Goal: Information Seeking & Learning: Learn about a topic

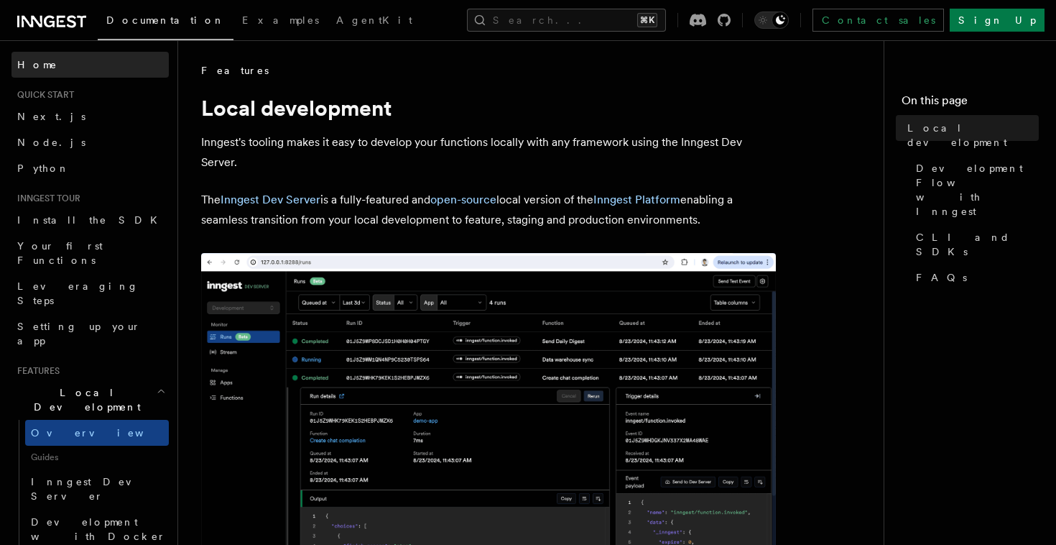
click at [20, 65] on span "Home" at bounding box center [37, 64] width 40 height 14
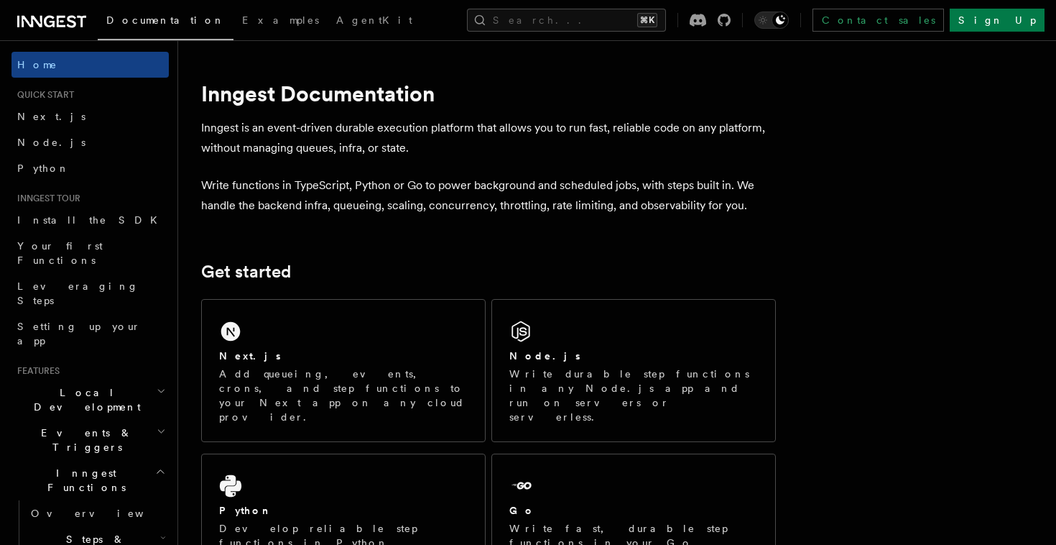
click at [57, 12] on link at bounding box center [51, 20] width 69 height 20
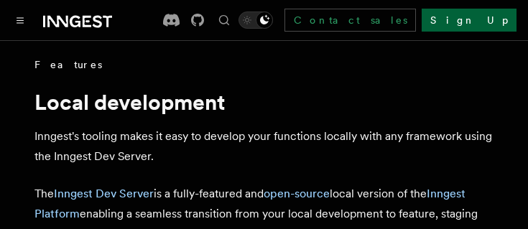
click at [500, 21] on link "Sign Up" at bounding box center [469, 20] width 95 height 23
